Goal: Check status: Check status

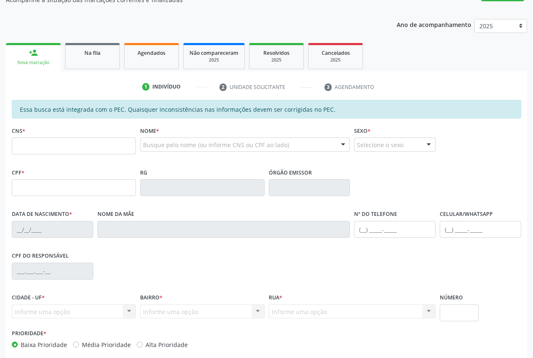
scroll to position [83, 0]
type input "700 5071 9230 1450"
type input "667.273.834-72"
type input "[DATE]"
type input "[PERSON_NAME]"
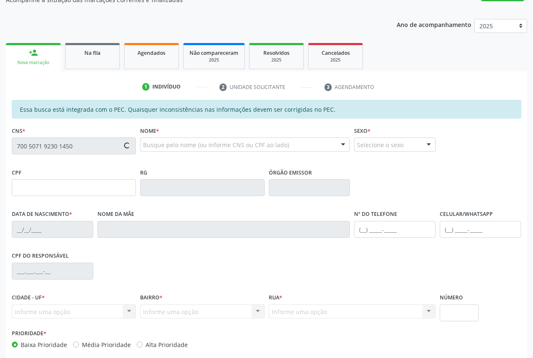
type input "[PHONE_NUMBER]"
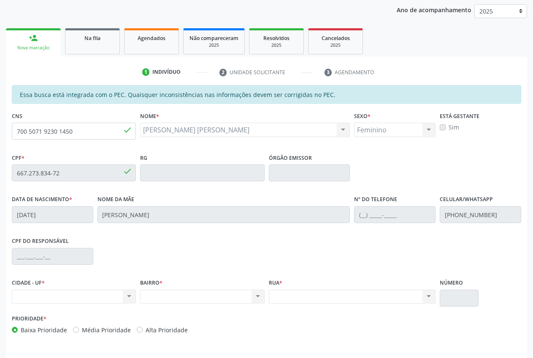
scroll to position [124, 0]
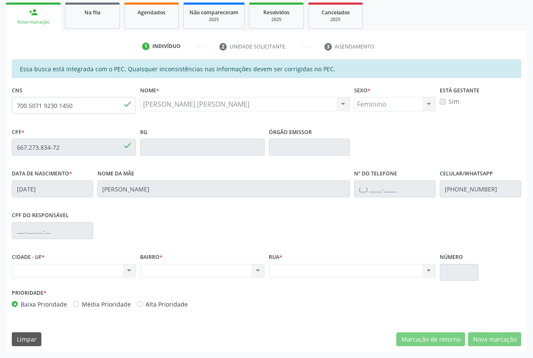
click at [132, 269] on div "Nenhum resultado encontrado para: " " Não há nenhuma opção para ser exibida." at bounding box center [74, 271] width 124 height 14
click at [117, 264] on div "CIDADE - UF * Nenhum resultado encontrado para: " " Não há nenhuma opção para s…" at bounding box center [74, 264] width 124 height 27
click at [111, 271] on div "Nenhum resultado encontrado para: " " Não há nenhuma opção para ser exibida." at bounding box center [74, 271] width 124 height 14
click at [15, 267] on div "Nenhum resultado encontrado para: " " Não há nenhuma opção para ser exibida." at bounding box center [74, 271] width 124 height 14
click at [18, 268] on div "Nenhum resultado encontrado para: " " Não há nenhuma opção para ser exibida." at bounding box center [74, 271] width 124 height 14
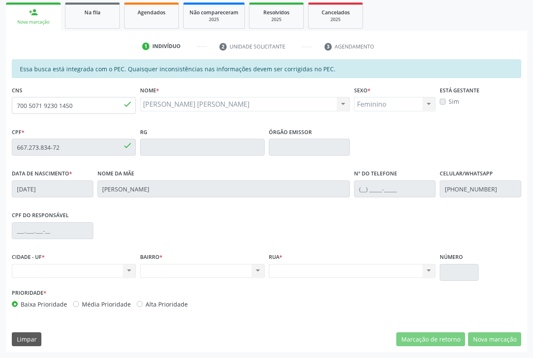
drag, startPoint x: 21, startPoint y: 269, endPoint x: 30, endPoint y: 270, distance: 8.9
click at [22, 269] on div "Nenhum resultado encontrado para: " " Não há nenhuma opção para ser exibida." at bounding box center [74, 271] width 124 height 14
drag, startPoint x: 30, startPoint y: 270, endPoint x: 51, endPoint y: 270, distance: 21.5
click at [34, 271] on div "Nenhum resultado encontrado para: " " Não há nenhuma opção para ser exibida." at bounding box center [74, 271] width 124 height 14
click at [53, 271] on div "Nenhum resultado encontrado para: " " Não há nenhuma opção para ser exibida." at bounding box center [74, 271] width 124 height 14
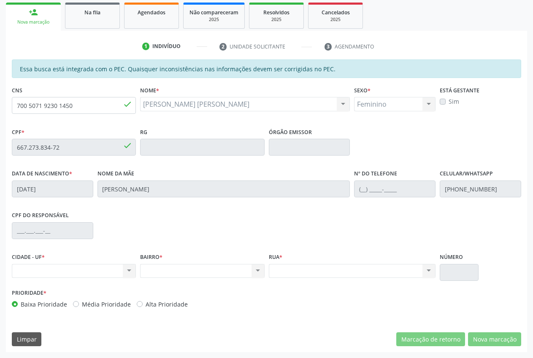
drag, startPoint x: 55, startPoint y: 271, endPoint x: 72, endPoint y: 271, distance: 16.9
click at [57, 271] on div "Nenhum resultado encontrado para: " " Não há nenhuma opção para ser exibida." at bounding box center [74, 271] width 124 height 14
drag, startPoint x: 72, startPoint y: 271, endPoint x: 102, endPoint y: 267, distance: 30.2
click at [77, 272] on div "Nenhum resultado encontrado para: " " Não há nenhuma opção para ser exibida." at bounding box center [74, 271] width 124 height 14
click at [129, 266] on div "Nenhum resultado encontrado para: " " Não há nenhuma opção para ser exibida." at bounding box center [74, 271] width 124 height 14
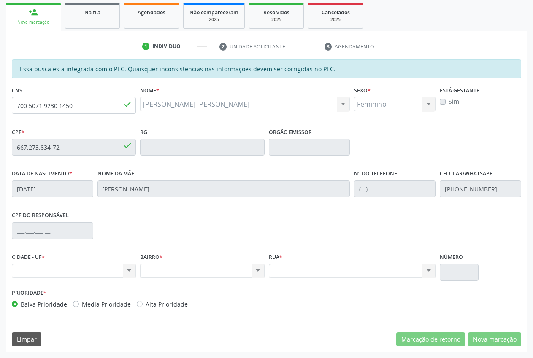
click at [130, 268] on div "Nenhum resultado encontrado para: " " Não há nenhuma opção para ser exibida." at bounding box center [74, 271] width 124 height 14
click at [130, 269] on div "Nenhum resultado encontrado para: " " Não há nenhuma opção para ser exibida." at bounding box center [74, 271] width 124 height 14
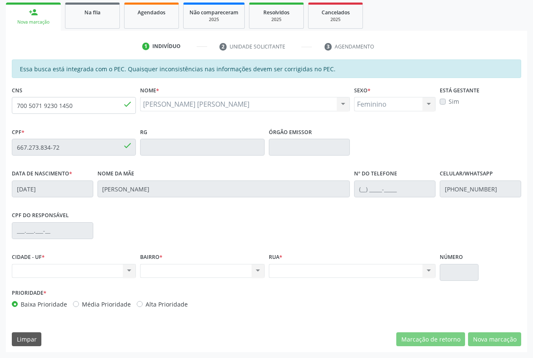
click at [130, 269] on div "Nenhum resultado encontrado para: " " Não há nenhuma opção para ser exibida." at bounding box center [74, 271] width 124 height 14
drag, startPoint x: 129, startPoint y: 268, endPoint x: 154, endPoint y: 237, distance: 39.4
click at [154, 237] on div "CPF do responsável" at bounding box center [266, 230] width 513 height 42
drag, startPoint x: 41, startPoint y: 272, endPoint x: 70, endPoint y: 262, distance: 30.4
click at [43, 272] on div "Nenhum resultado encontrado para: " " Não há nenhuma opção para ser exibida." at bounding box center [74, 271] width 124 height 14
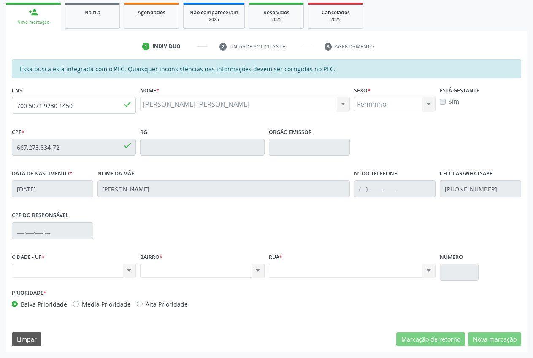
drag, startPoint x: 73, startPoint y: 261, endPoint x: 84, endPoint y: 262, distance: 11.4
click at [84, 262] on div "CIDADE - UF * Nenhum resultado encontrado para: " " Não há nenhuma opção para s…" at bounding box center [74, 264] width 124 height 27
drag, startPoint x: 127, startPoint y: 257, endPoint x: 135, endPoint y: 261, distance: 8.7
click at [130, 259] on div "CIDADE - UF * Nenhum resultado encontrado para: " " Não há nenhuma opção para s…" at bounding box center [74, 264] width 124 height 27
drag, startPoint x: 135, startPoint y: 261, endPoint x: 144, endPoint y: 265, distance: 9.6
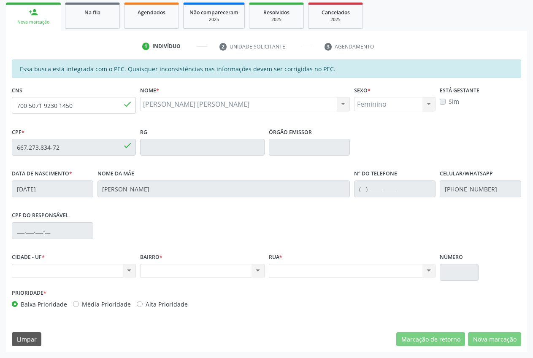
click at [137, 264] on div "CIDADE - UF * Nenhum resultado encontrado para: " " Não há nenhuma opção para s…" at bounding box center [74, 269] width 128 height 36
drag, startPoint x: 144, startPoint y: 265, endPoint x: 78, endPoint y: 258, distance: 65.8
click at [142, 265] on div "Nenhum resultado encontrado para: " " Não há nenhuma opção para ser exibida." at bounding box center [202, 271] width 124 height 14
drag, startPoint x: 68, startPoint y: 232, endPoint x: 175, endPoint y: 250, distance: 109.0
click at [94, 242] on div "CPF do responsável" at bounding box center [53, 230] width 86 height 42
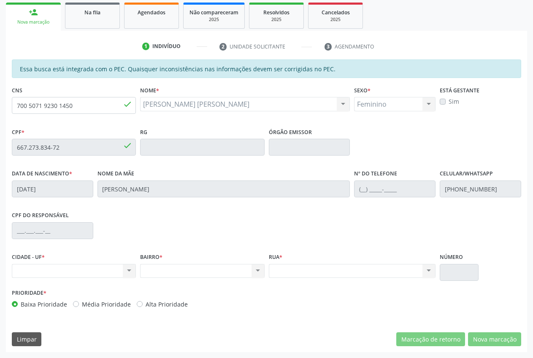
drag, startPoint x: 257, startPoint y: 271, endPoint x: 353, endPoint y: 271, distance: 95.7
click at [257, 271] on div "Nenhum resultado encontrado para: " " Não há nenhuma opção para ser exibida." at bounding box center [202, 271] width 124 height 14
drag, startPoint x: 94, startPoint y: 106, endPoint x: 38, endPoint y: 104, distance: 56.5
click at [20, 109] on input "700 5071 9230 1450" at bounding box center [74, 105] width 124 height 17
drag, startPoint x: 48, startPoint y: 103, endPoint x: 100, endPoint y: 101, distance: 52.8
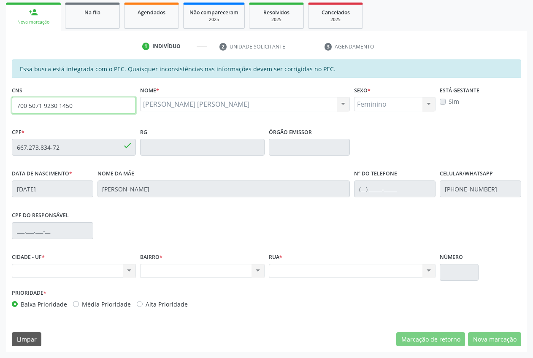
click at [100, 101] on input "700 5071 9230 1450" at bounding box center [74, 105] width 124 height 17
drag, startPoint x: 92, startPoint y: 105, endPoint x: 5, endPoint y: 114, distance: 87.7
click at [5, 114] on div "Acompanhamento Acompanhe a situação das marcações correntes e finalizadas Relat…" at bounding box center [266, 140] width 533 height 435
drag, startPoint x: 452, startPoint y: 269, endPoint x: 413, endPoint y: 251, distance: 42.8
click at [449, 270] on input "text" at bounding box center [458, 272] width 38 height 17
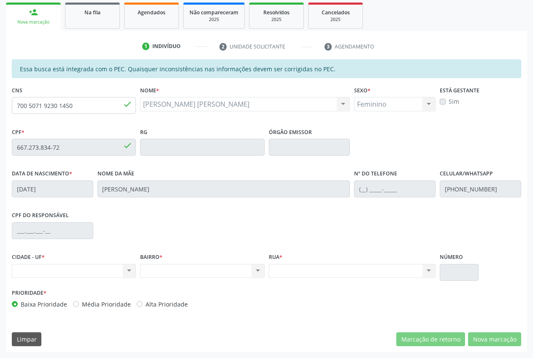
click at [367, 201] on fieldset "Nº do Telefone" at bounding box center [394, 185] width 81 height 36
click at [360, 190] on input "text" at bounding box center [394, 188] width 81 height 17
drag, startPoint x: 362, startPoint y: 189, endPoint x: 367, endPoint y: 187, distance: 5.5
click at [366, 187] on input "text" at bounding box center [394, 188] width 81 height 17
click at [367, 187] on input "text" at bounding box center [394, 188] width 81 height 17
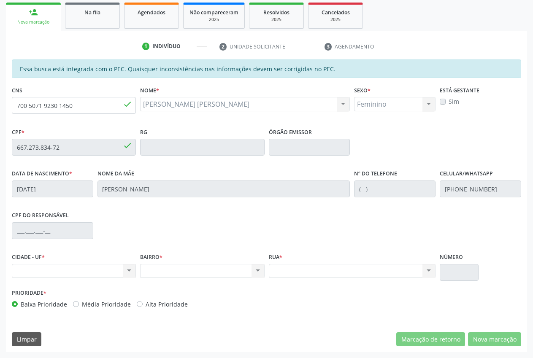
click at [239, 51] on li "2 Unidade solicitante" at bounding box center [265, 47] width 105 height 14
click at [46, 264] on div "Nenhum resultado encontrado para: " " Não há nenhuma opção para ser exibida." at bounding box center [74, 271] width 124 height 14
drag, startPoint x: 76, startPoint y: 265, endPoint x: 107, endPoint y: 271, distance: 31.8
click at [89, 269] on div "Nenhum resultado encontrado para: " " Não há nenhuma opção para ser exibida." at bounding box center [74, 271] width 124 height 14
drag, startPoint x: 107, startPoint y: 271, endPoint x: 124, endPoint y: 272, distance: 16.5
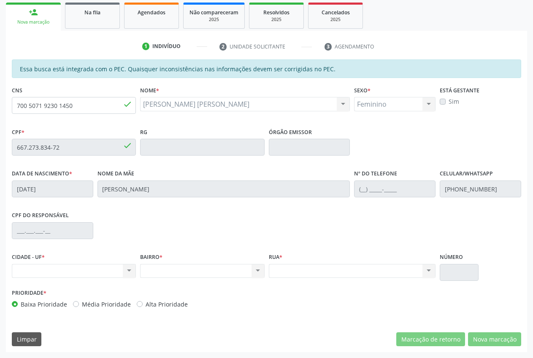
click at [112, 272] on div "Nenhum resultado encontrado para: " " Não há nenhuma opção para ser exibida." at bounding box center [74, 271] width 124 height 14
drag, startPoint x: 124, startPoint y: 272, endPoint x: 132, endPoint y: 271, distance: 8.5
click at [128, 272] on div "Nenhum resultado encontrado para: " " Não há nenhuma opção para ser exibida." at bounding box center [74, 271] width 124 height 14
click at [169, 266] on div "Nenhum resultado encontrado para: " " Não há nenhuma opção para ser exibida." at bounding box center [202, 271] width 124 height 14
drag, startPoint x: 172, startPoint y: 266, endPoint x: 275, endPoint y: 267, distance: 102.9
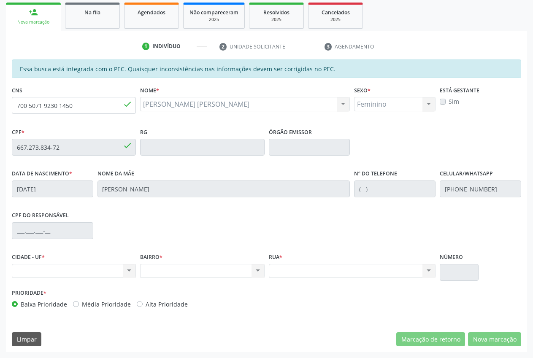
click at [214, 268] on div "Nenhum resultado encontrado para: " " Não há nenhuma opção para ser exibida." at bounding box center [202, 271] width 124 height 14
drag, startPoint x: 275, startPoint y: 267, endPoint x: 310, endPoint y: 267, distance: 34.6
click at [276, 267] on div "Nenhum resultado encontrado para: " " Não há nenhuma opção para ser exibida." at bounding box center [352, 271] width 167 height 14
drag, startPoint x: 310, startPoint y: 267, endPoint x: 340, endPoint y: 267, distance: 29.5
click at [334, 267] on div "Nenhum resultado encontrado para: " " Não há nenhuma opção para ser exibida." at bounding box center [352, 271] width 167 height 14
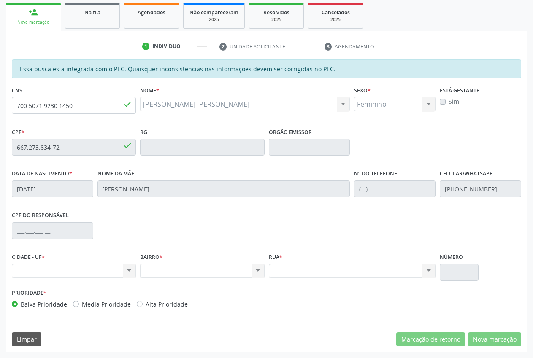
drag, startPoint x: 399, startPoint y: 267, endPoint x: 443, endPoint y: 269, distance: 44.8
click at [424, 269] on div "Nenhum resultado encontrado para: " " Não há nenhuma opção para ser exibida." at bounding box center [352, 271] width 167 height 14
drag, startPoint x: 443, startPoint y: 269, endPoint x: 420, endPoint y: 258, distance: 26.4
click at [420, 258] on div "CIDADE - UF * Nenhum resultado encontrado para: " " Não há nenhuma opção para s…" at bounding box center [266, 269] width 513 height 36
drag, startPoint x: 48, startPoint y: 236, endPoint x: 48, endPoint y: 221, distance: 14.8
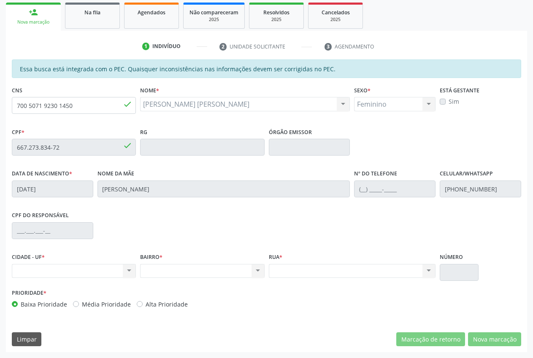
click at [48, 234] on input "text" at bounding box center [52, 230] width 81 height 17
drag, startPoint x: 48, startPoint y: 221, endPoint x: 70, endPoint y: 185, distance: 42.7
click at [54, 211] on label "CPF do responsável" at bounding box center [40, 215] width 57 height 13
click at [73, 182] on input "[DATE]" at bounding box center [52, 188] width 81 height 17
drag, startPoint x: 75, startPoint y: 177, endPoint x: 70, endPoint y: 179, distance: 5.5
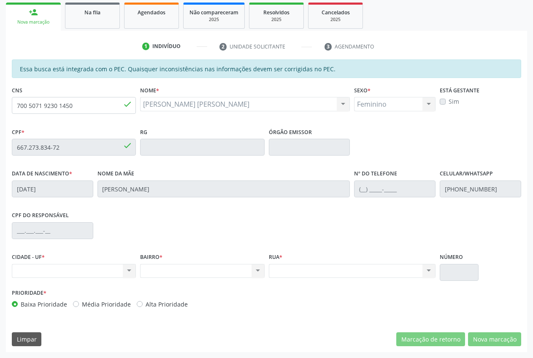
click at [76, 176] on div "Data de nascimento * [DATE]" at bounding box center [52, 182] width 81 height 30
drag, startPoint x: 70, startPoint y: 179, endPoint x: 56, endPoint y: 186, distance: 16.2
click at [56, 186] on div "Data de nascimento * [DATE]" at bounding box center [52, 182] width 81 height 30
drag, startPoint x: 51, startPoint y: 188, endPoint x: 42, endPoint y: 189, distance: 8.9
click at [46, 191] on input "[DATE]" at bounding box center [52, 188] width 81 height 17
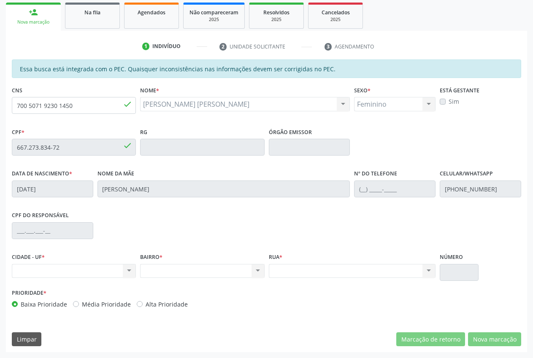
click at [39, 190] on input "[DATE]" at bounding box center [52, 188] width 81 height 17
click at [135, 177] on div "Nome da mãe [PERSON_NAME]" at bounding box center [223, 182] width 253 height 30
click at [150, 192] on input "[PERSON_NAME]" at bounding box center [223, 188] width 253 height 17
click at [153, 140] on input "text" at bounding box center [202, 147] width 124 height 17
click at [94, 108] on input "700 5071 9230 1450" at bounding box center [74, 105] width 124 height 17
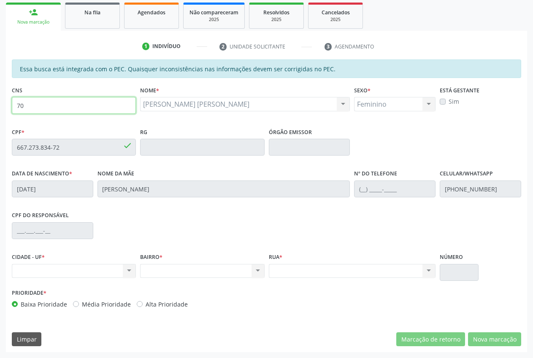
type input "7"
type input "708 5063 1793 0673"
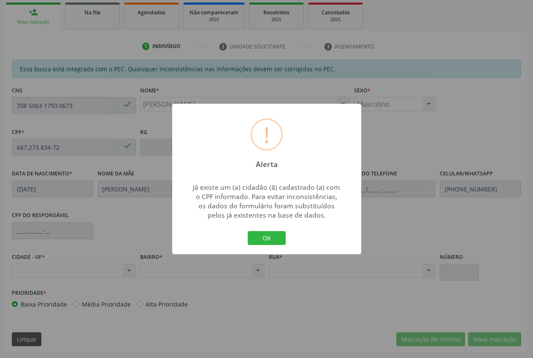
type input "032.010.924-01"
type input "[DATE]"
type input "[PERSON_NAME]"
type input "[PHONE_NUMBER]"
click at [267, 235] on button "OK" at bounding box center [267, 238] width 38 height 14
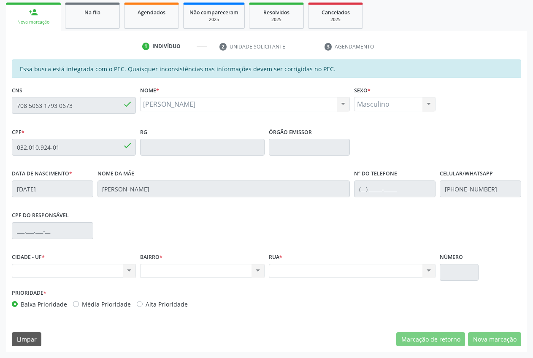
click at [83, 100] on input "708 5063 1793 0673" at bounding box center [74, 105] width 124 height 17
click at [78, 113] on input "708 5063 1793 0673" at bounding box center [74, 105] width 124 height 17
click at [77, 109] on input "708 5063 1793 0673" at bounding box center [74, 105] width 124 height 17
click at [77, 108] on input "708 5063 1793 0673" at bounding box center [74, 105] width 124 height 17
click at [75, 106] on input "708 5063 1793 0673" at bounding box center [74, 105] width 124 height 17
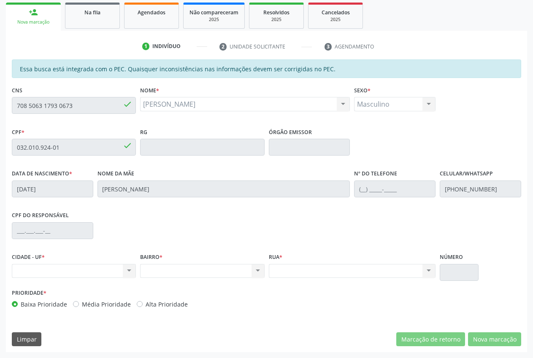
click at [73, 105] on input "708 5063 1793 0673" at bounding box center [74, 105] width 124 height 17
click at [71, 105] on input "708 5063 1793 0673" at bounding box center [74, 105] width 124 height 17
click at [64, 102] on input "708 5063 1793 0673" at bounding box center [74, 105] width 124 height 17
drag, startPoint x: 59, startPoint y: 100, endPoint x: 56, endPoint y: 96, distance: 4.8
click at [57, 101] on input "708 5063 1793 0673" at bounding box center [74, 105] width 124 height 17
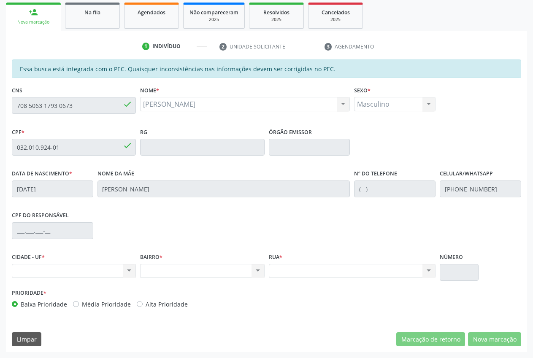
drag, startPoint x: 56, startPoint y: 96, endPoint x: 44, endPoint y: 100, distance: 12.4
click at [56, 96] on div "CNS 708 5063 1793 0673 done" at bounding box center [74, 99] width 124 height 30
click at [65, 100] on input "708 5063 1793 0673" at bounding box center [74, 105] width 124 height 17
click at [65, 101] on input "708 5063 1793 0673" at bounding box center [74, 105] width 124 height 17
click at [66, 102] on input "708 5063 1793 0673" at bounding box center [74, 105] width 124 height 17
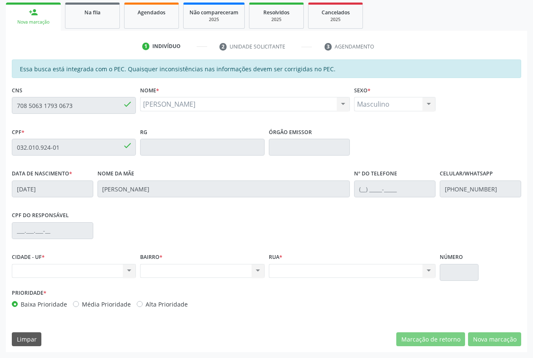
drag, startPoint x: 70, startPoint y: 97, endPoint x: 78, endPoint y: 96, distance: 8.2
click at [70, 98] on input "708 5063 1793 0673" at bounding box center [74, 105] width 124 height 17
click at [86, 104] on input "708 5063 1793 0673" at bounding box center [74, 105] width 124 height 17
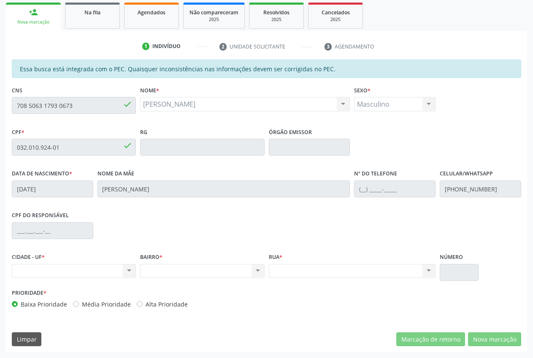
click at [86, 104] on input "708 5063 1793 0673" at bounding box center [74, 105] width 124 height 17
drag, startPoint x: 175, startPoint y: 70, endPoint x: 104, endPoint y: 105, distance: 78.5
click at [173, 71] on div "Essa busca está integrada com o PEC. Quaisquer inconsistências nas informações …" at bounding box center [266, 68] width 509 height 19
drag, startPoint x: 85, startPoint y: 106, endPoint x: 21, endPoint y: 109, distance: 64.6
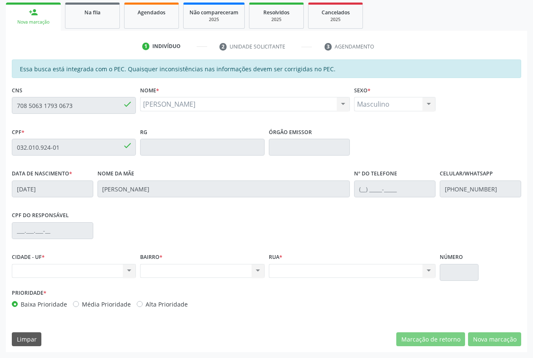
click at [10, 109] on div "CNS 708 5063 1793 0673 done" at bounding box center [74, 105] width 128 height 42
drag, startPoint x: 55, startPoint y: 103, endPoint x: 50, endPoint y: 105, distance: 5.3
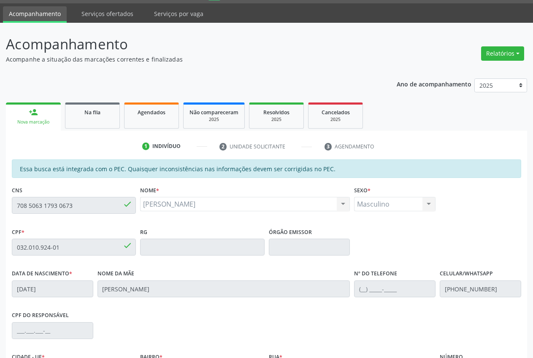
scroll to position [0, 0]
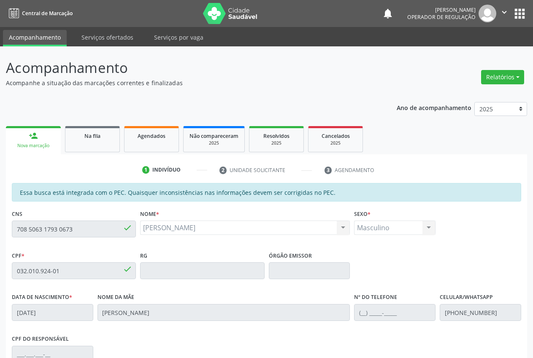
drag, startPoint x: 506, startPoint y: 13, endPoint x: 498, endPoint y: 27, distance: 15.5
click at [506, 13] on icon "" at bounding box center [503, 12] width 9 height 9
click at [477, 55] on link "Sair" at bounding box center [482, 52] width 58 height 12
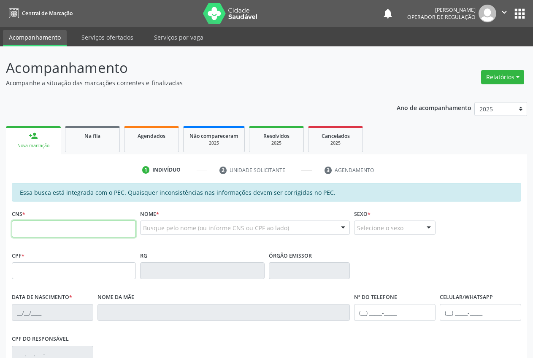
click at [57, 229] on input "text" at bounding box center [74, 229] width 124 height 17
click at [51, 226] on input "text" at bounding box center [74, 229] width 124 height 17
paste input "708 5063 1793 0673"
type input "708 5063 1793 0673"
type input "032.010.924-01"
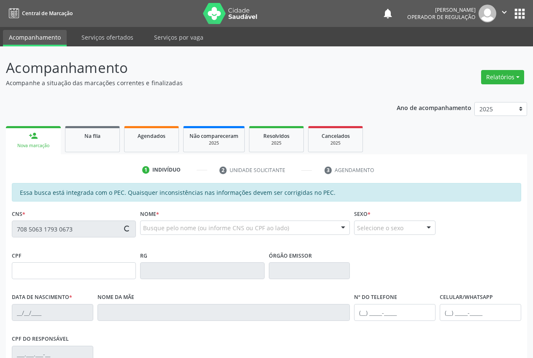
type input "[DATE]"
type input "[PERSON_NAME]"
type input "[PHONE_NUMBER]"
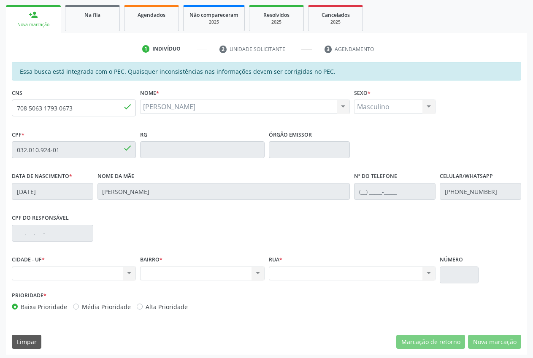
scroll to position [124, 0]
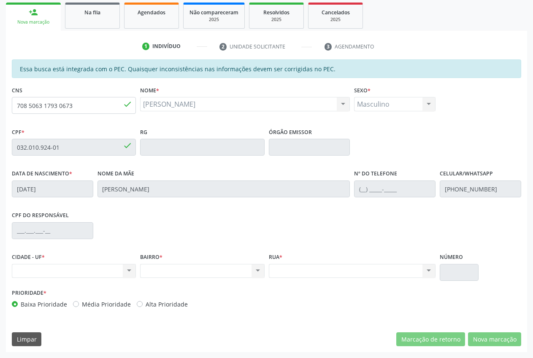
click at [455, 185] on input "[PHONE_NUMBER]" at bounding box center [479, 188] width 81 height 17
